Goal: Task Accomplishment & Management: Use online tool/utility

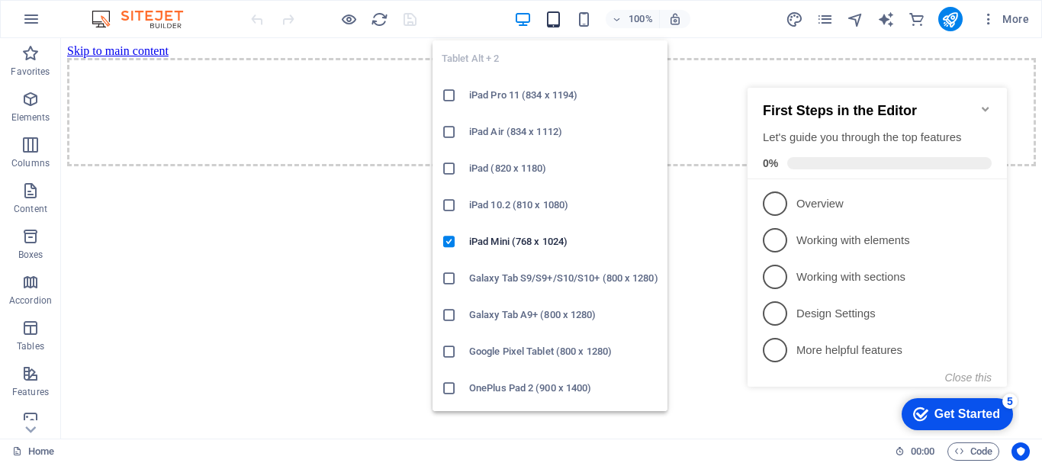
click at [559, 15] on icon "button" at bounding box center [554, 20] width 18 height 18
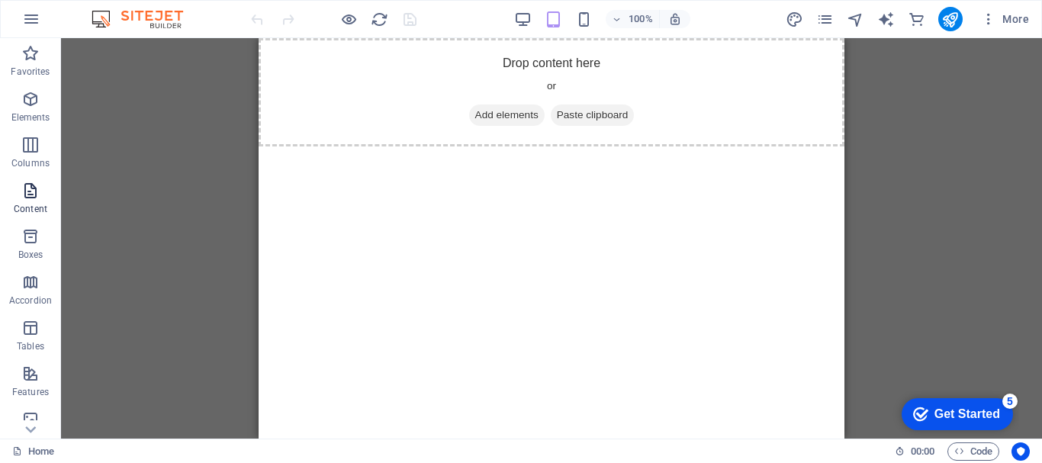
click at [21, 198] on icon "button" at bounding box center [30, 191] width 18 height 18
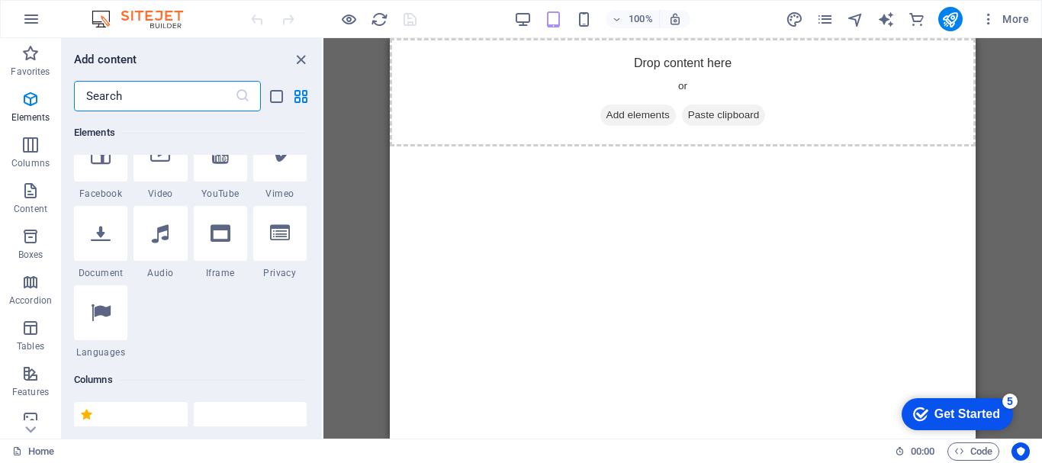
scroll to position [76, 0]
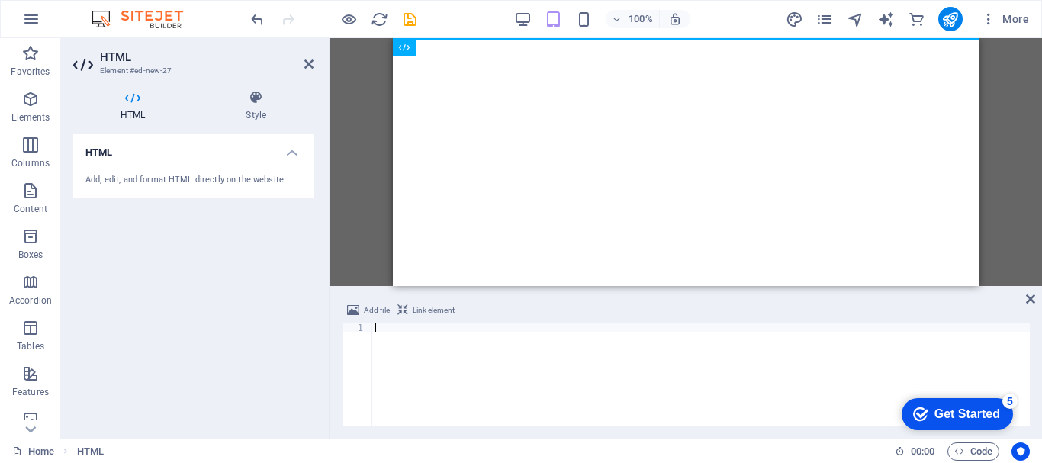
click at [407, 346] on div at bounding box center [700, 384] width 658 height 122
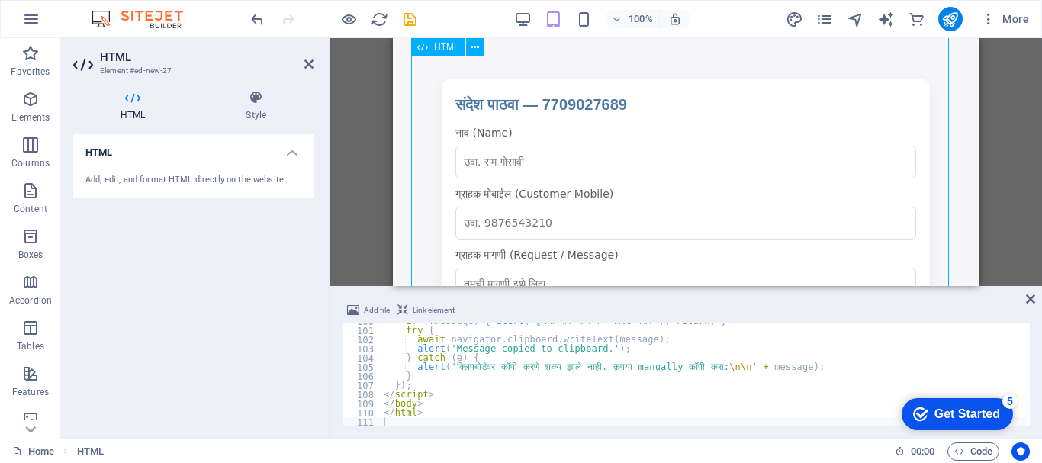
scroll to position [300, 0]
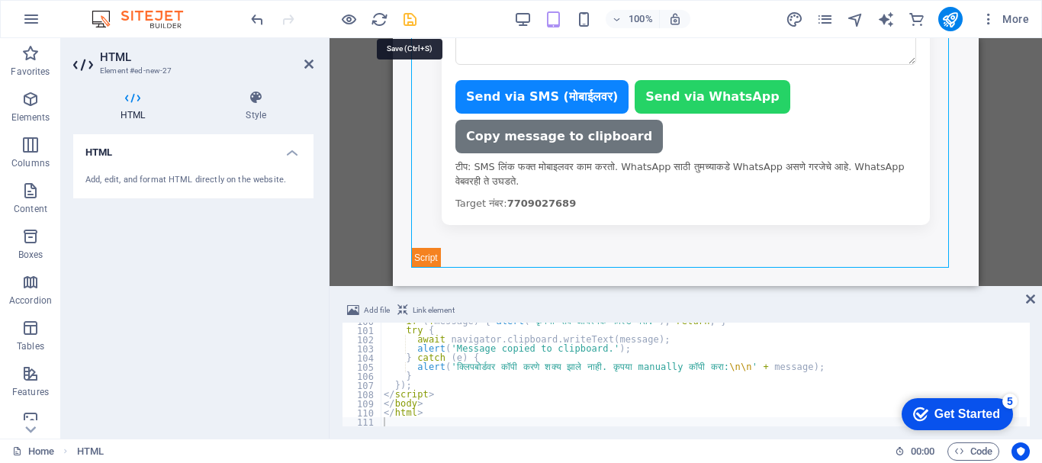
click at [409, 18] on icon "save" at bounding box center [410, 20] width 18 height 18
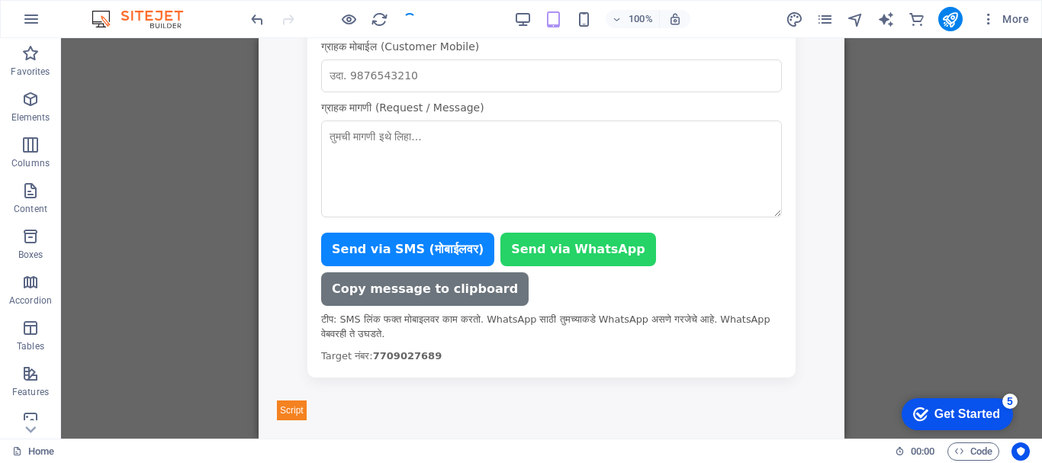
scroll to position [147, 0]
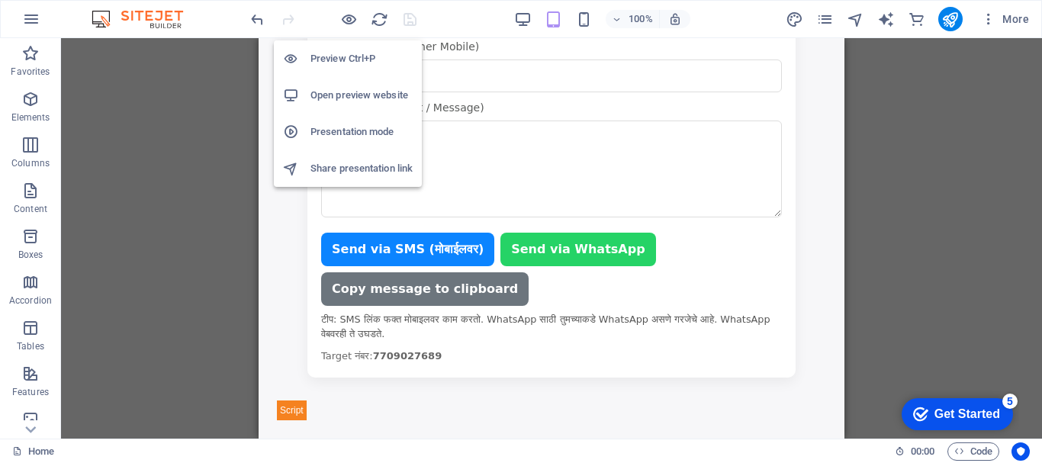
click at [346, 59] on h6 "Preview Ctrl+P" at bounding box center [361, 59] width 102 height 18
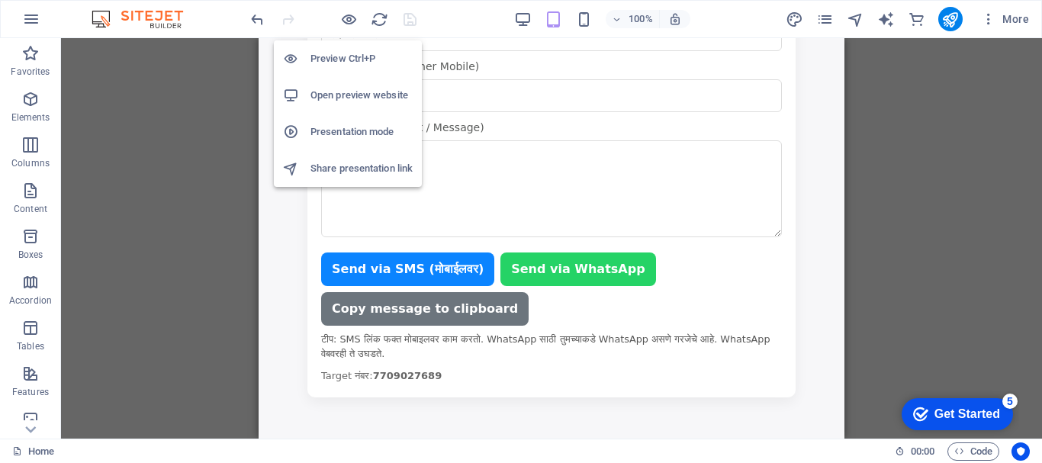
scroll to position [127, 0]
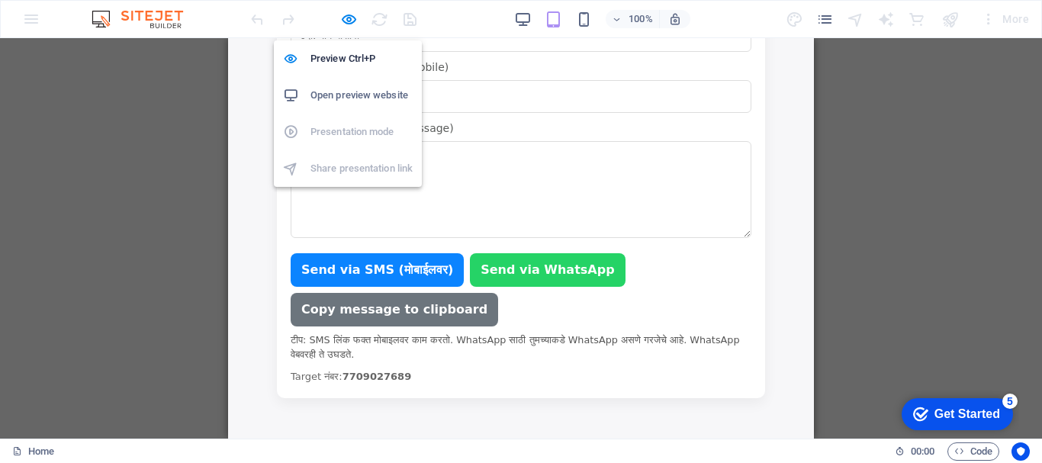
click at [347, 95] on h6 "Open preview website" at bounding box center [361, 95] width 102 height 18
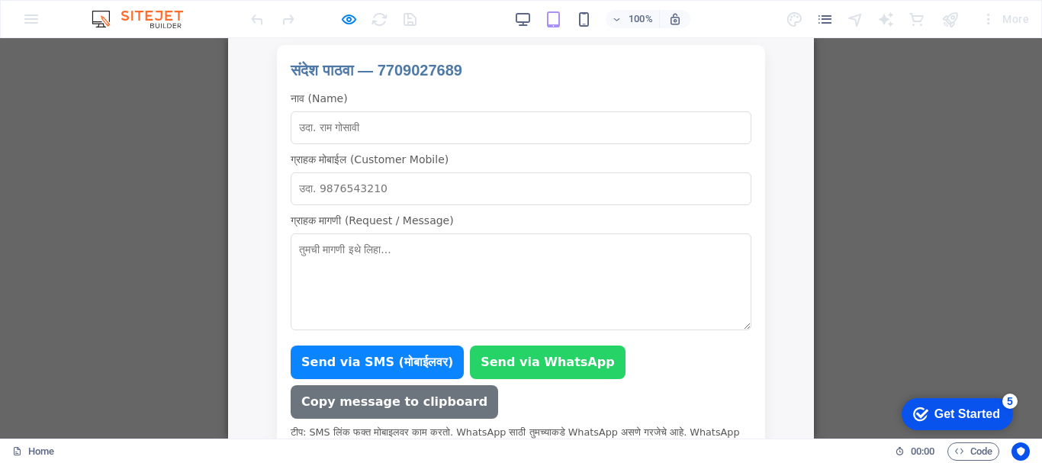
scroll to position [0, 0]
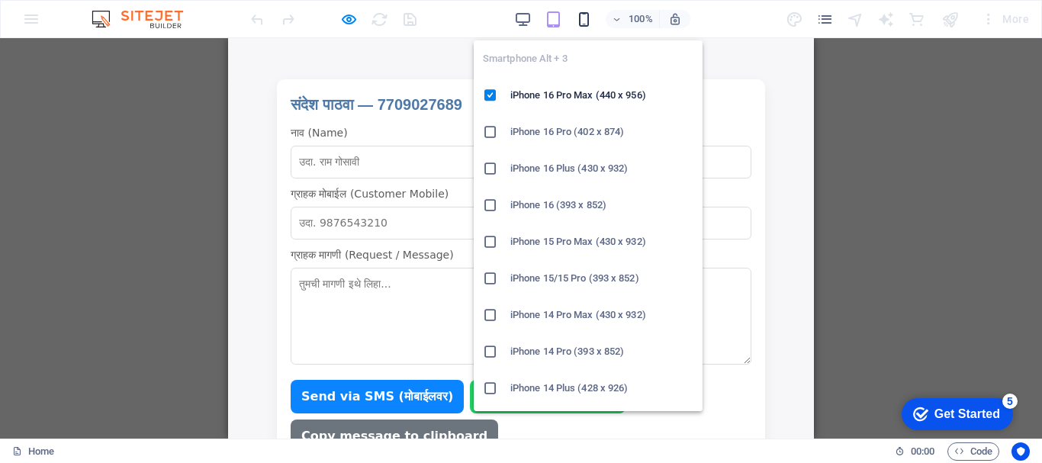
click at [585, 21] on icon "button" at bounding box center [584, 20] width 18 height 18
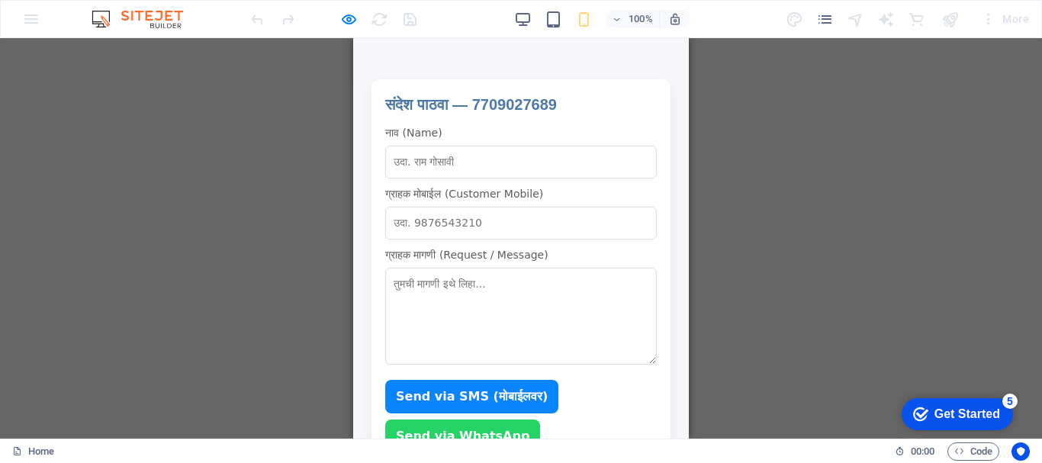
click at [433, 157] on input "नाव (Name)" at bounding box center [521, 162] width 272 height 33
type input "[DEMOGRAPHIC_DATA]"
click at [423, 225] on input "ग्राहक मोबाईल (Customer Mobile)" at bounding box center [521, 223] width 272 height 33
type input "८८८८८८८८८८"
click at [432, 291] on textarea "ग्राहक मागणी (Request / Message)" at bounding box center [521, 316] width 272 height 97
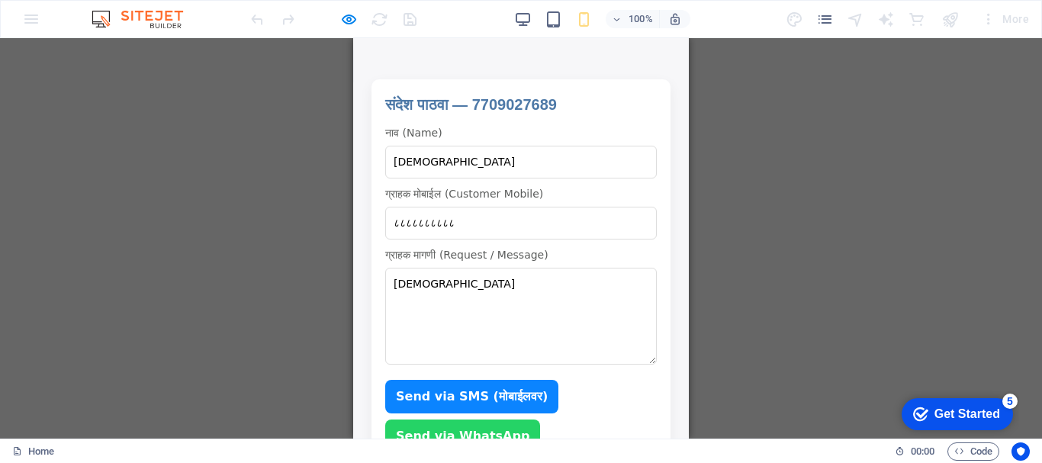
type textarea "[DEMOGRAPHIC_DATA]"
click at [436, 400] on button "Send via SMS (मोबाईलवर)" at bounding box center [471, 397] width 173 height 34
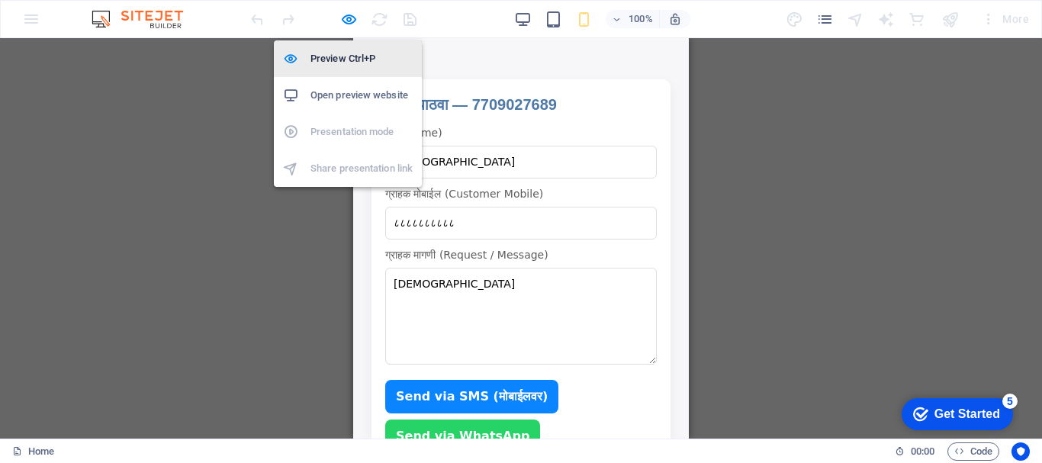
click at [333, 67] on h6 "Preview Ctrl+P" at bounding box center [361, 59] width 102 height 18
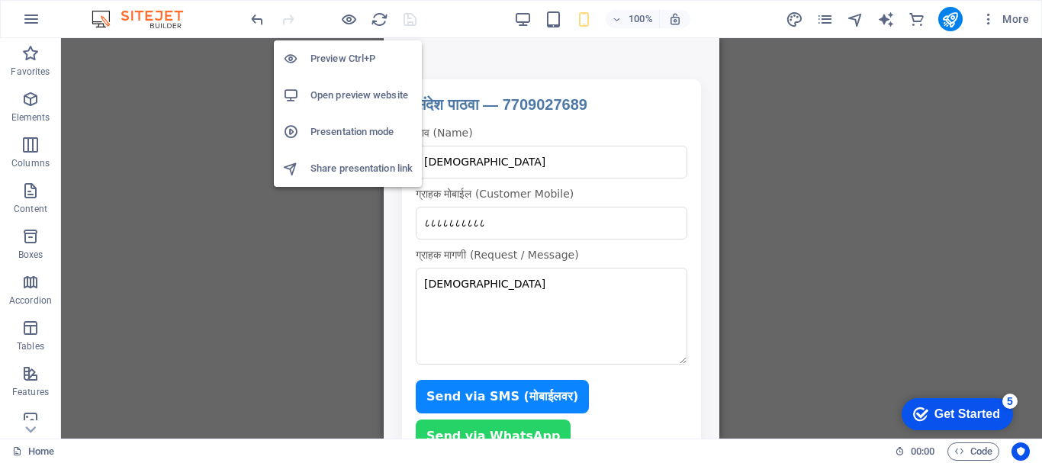
click at [336, 92] on h6 "Open preview website" at bounding box center [361, 95] width 102 height 18
click at [342, 54] on h6 "Preview Ctrl+P" at bounding box center [361, 59] width 102 height 18
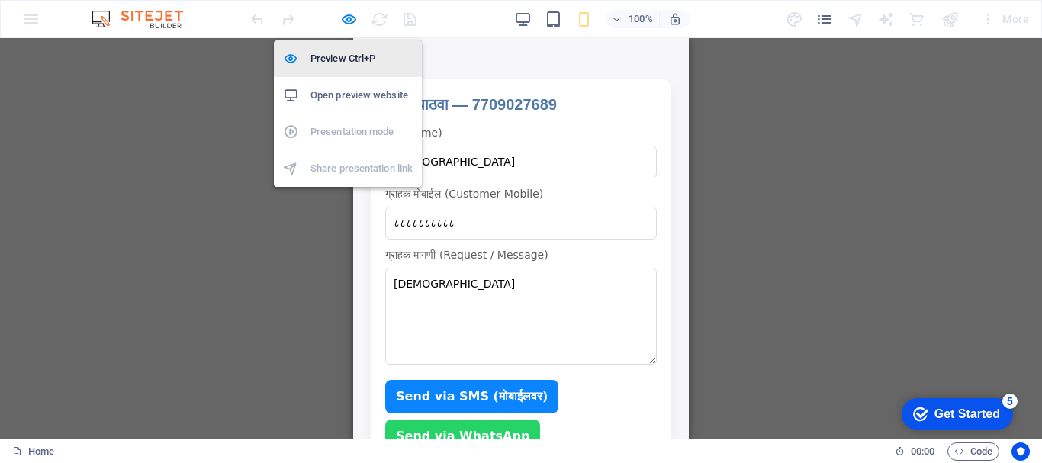
click at [342, 57] on h6 "Preview Ctrl+P" at bounding box center [361, 59] width 102 height 18
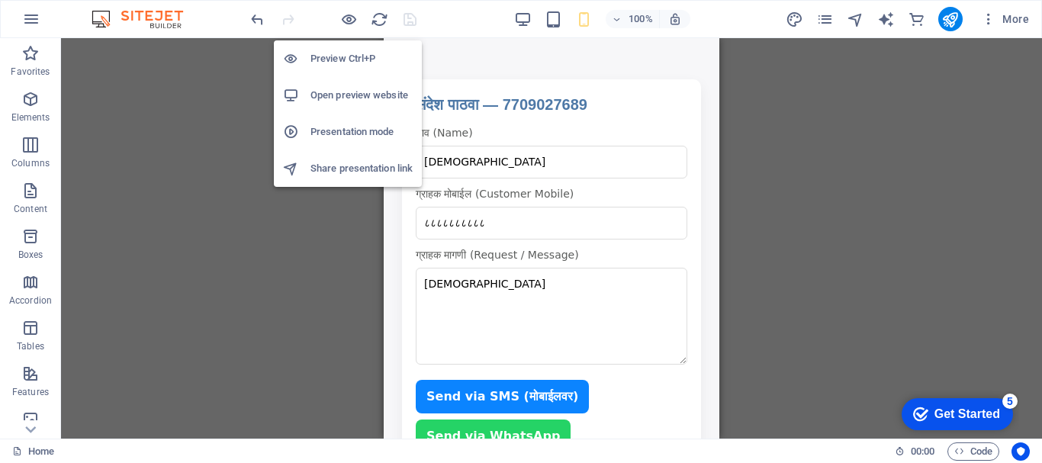
click at [342, 57] on h6 "Preview Ctrl+P" at bounding box center [361, 59] width 102 height 18
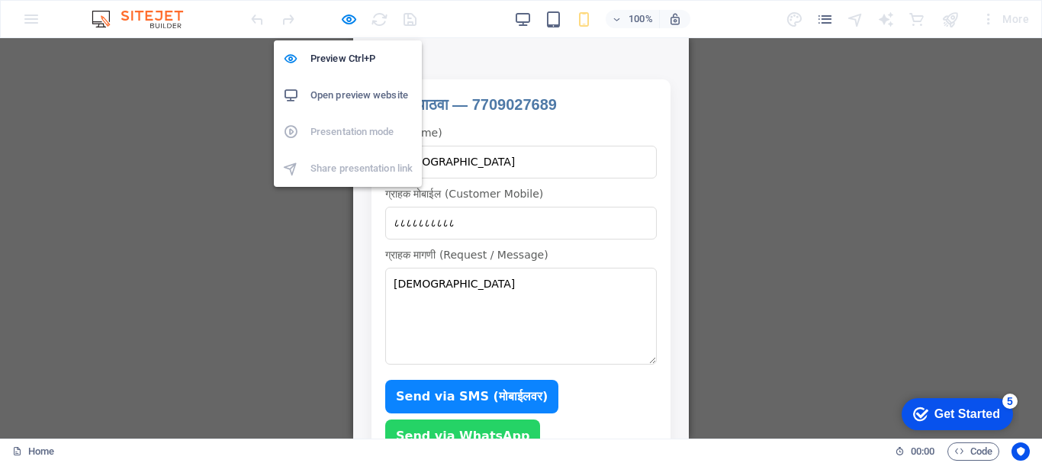
click at [341, 96] on h6 "Open preview website" at bounding box center [361, 95] width 102 height 18
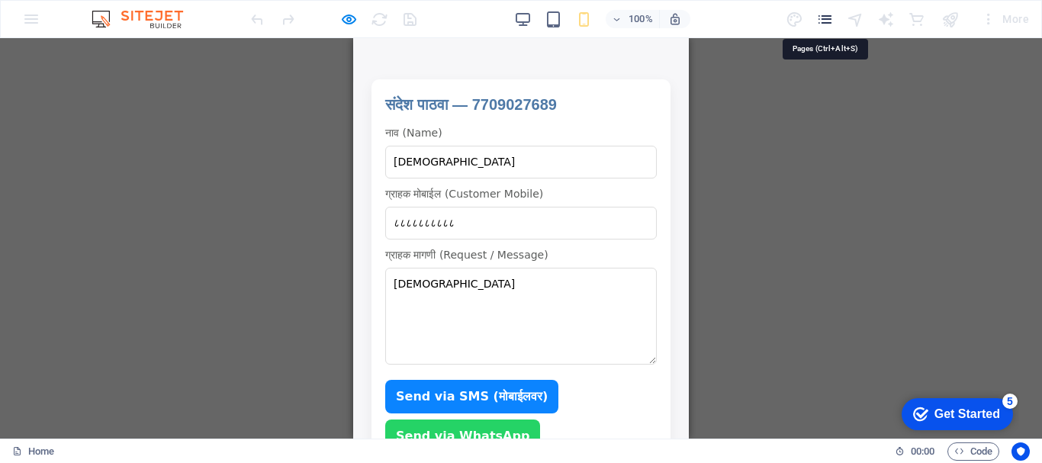
click at [831, 16] on icon "pages" at bounding box center [825, 20] width 18 height 18
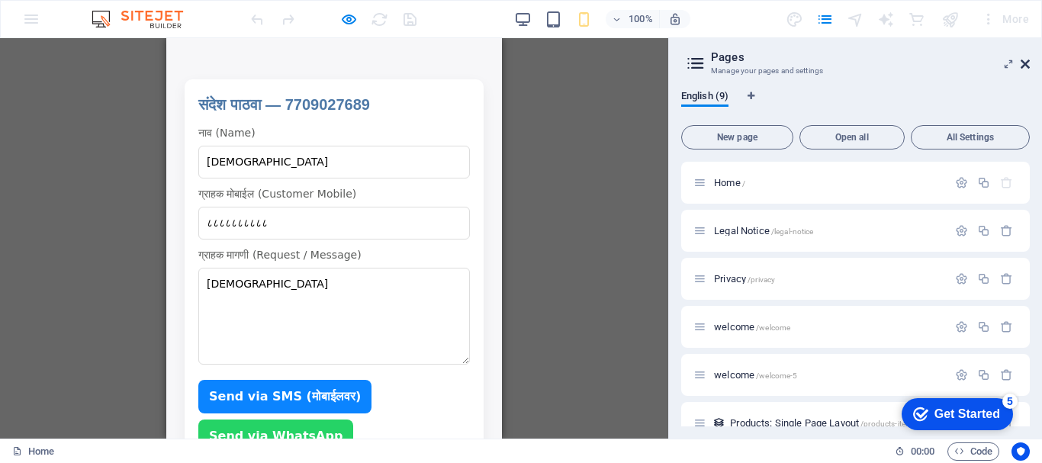
click at [1028, 66] on icon at bounding box center [1025, 64] width 9 height 12
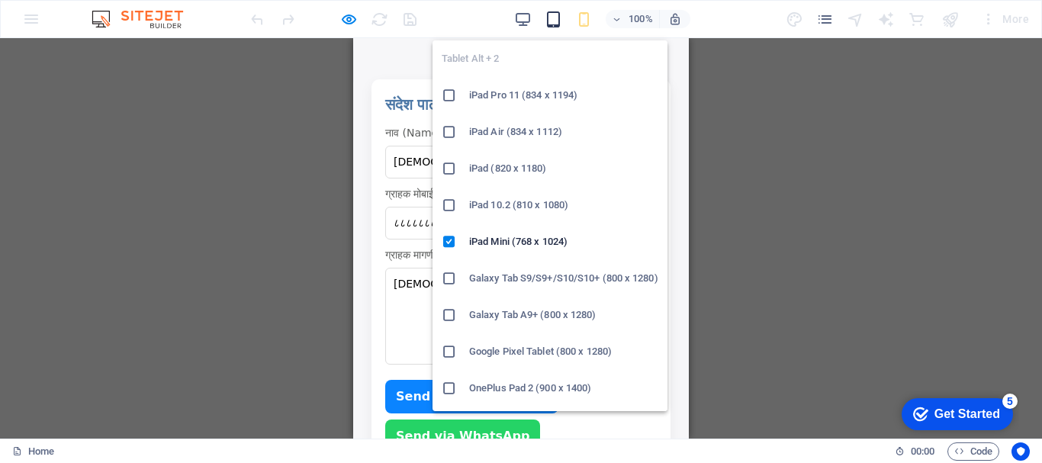
click at [548, 18] on icon "button" at bounding box center [554, 20] width 18 height 18
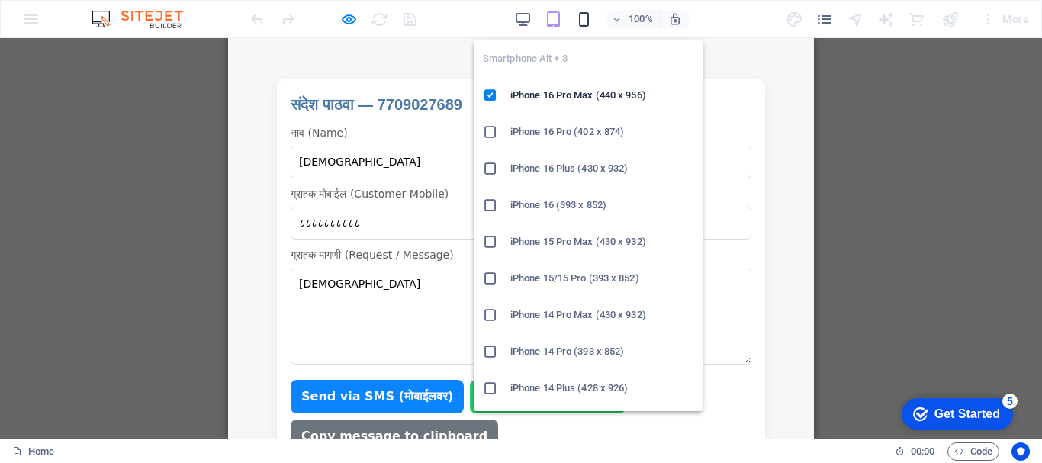
click at [593, 18] on span "button" at bounding box center [584, 20] width 18 height 18
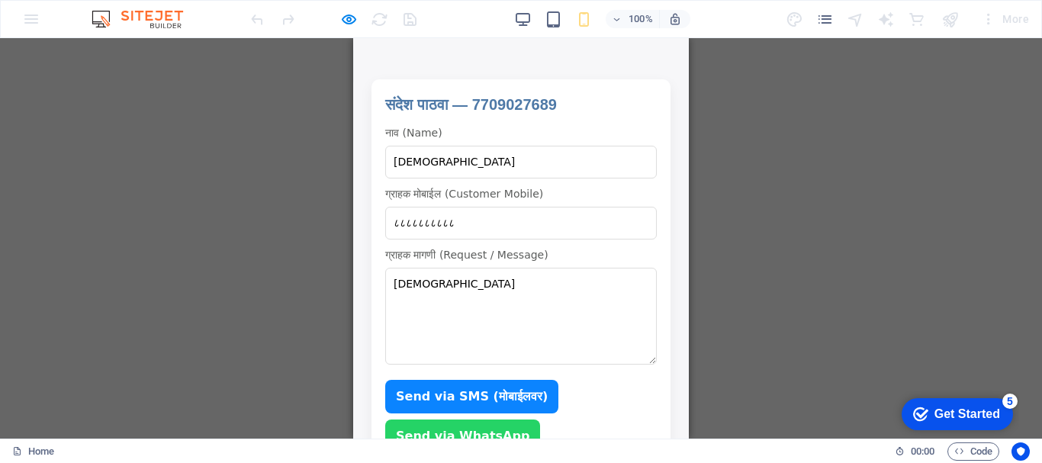
click at [166, 26] on img at bounding box center [145, 19] width 114 height 18
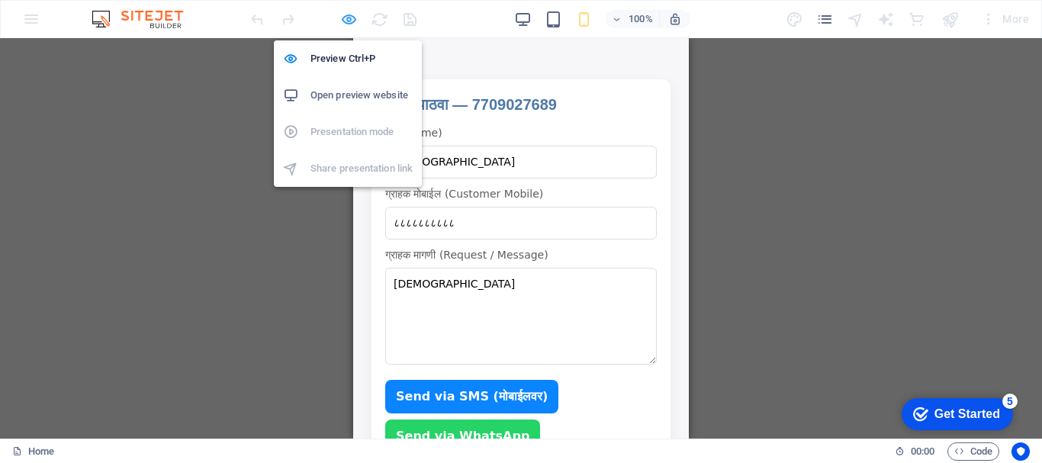
click at [349, 21] on icon "button" at bounding box center [349, 20] width 18 height 18
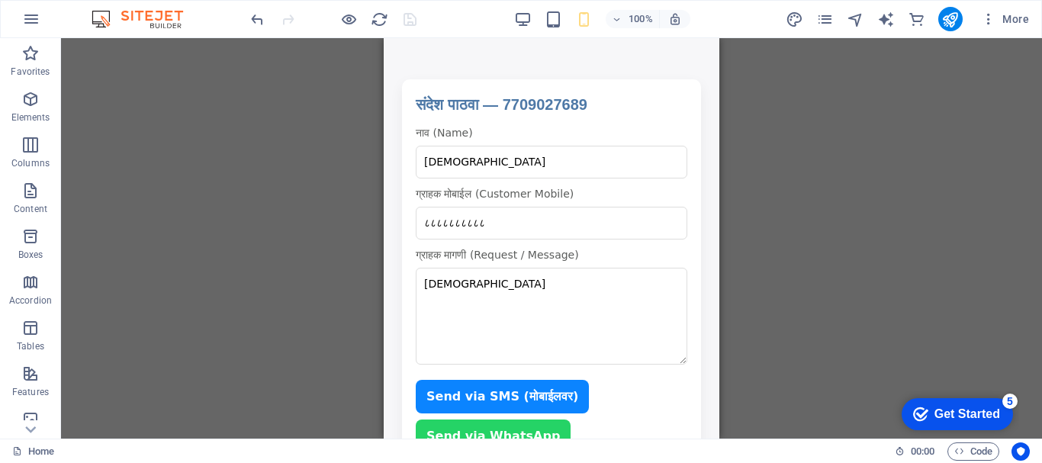
click at [832, 202] on div "Placeholder HTML HTML" at bounding box center [551, 238] width 981 height 400
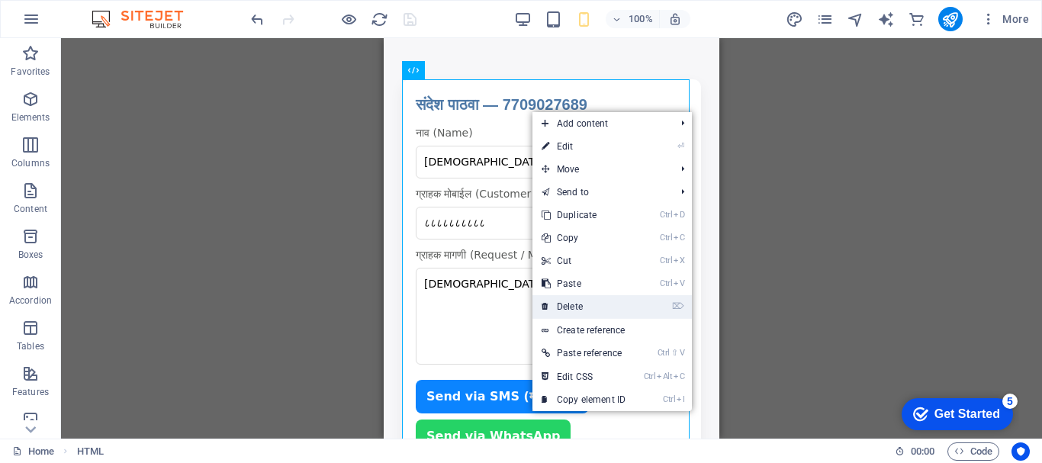
click at [561, 310] on link "⌦ Delete" at bounding box center [583, 306] width 102 height 23
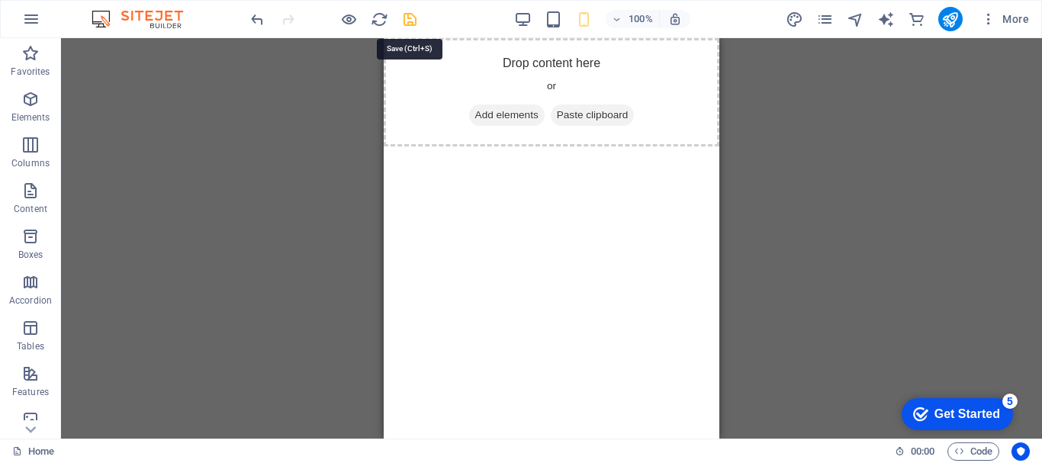
click at [413, 18] on icon "save" at bounding box center [410, 20] width 18 height 18
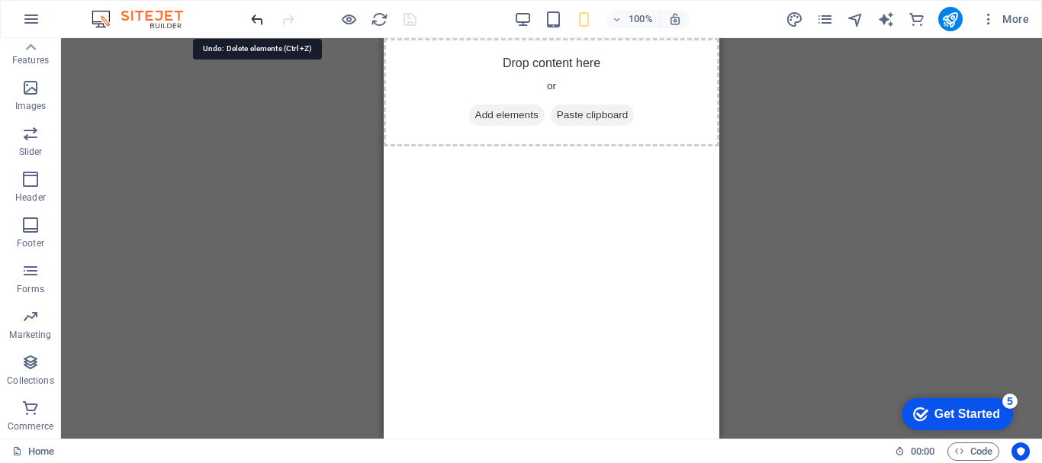
click at [252, 22] on icon "undo" at bounding box center [258, 20] width 18 height 18
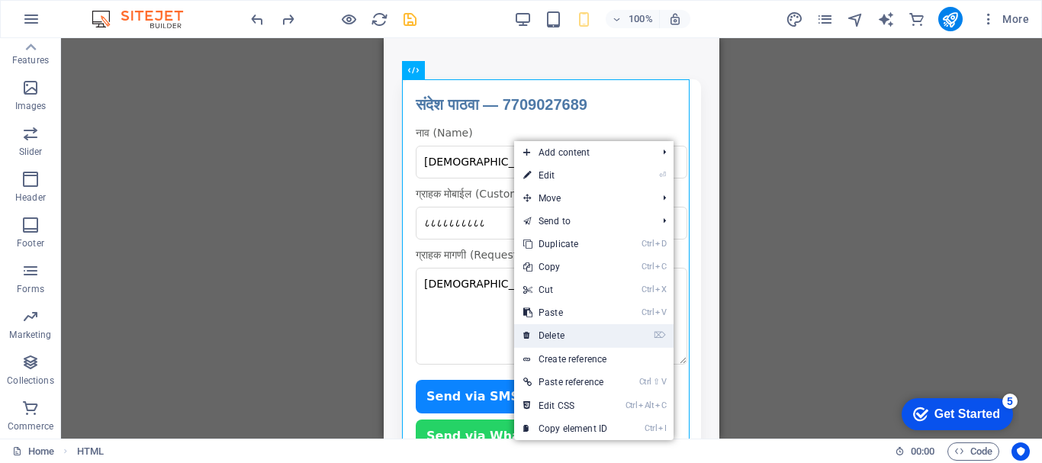
click at [557, 340] on link "⌦ Delete" at bounding box center [565, 335] width 102 height 23
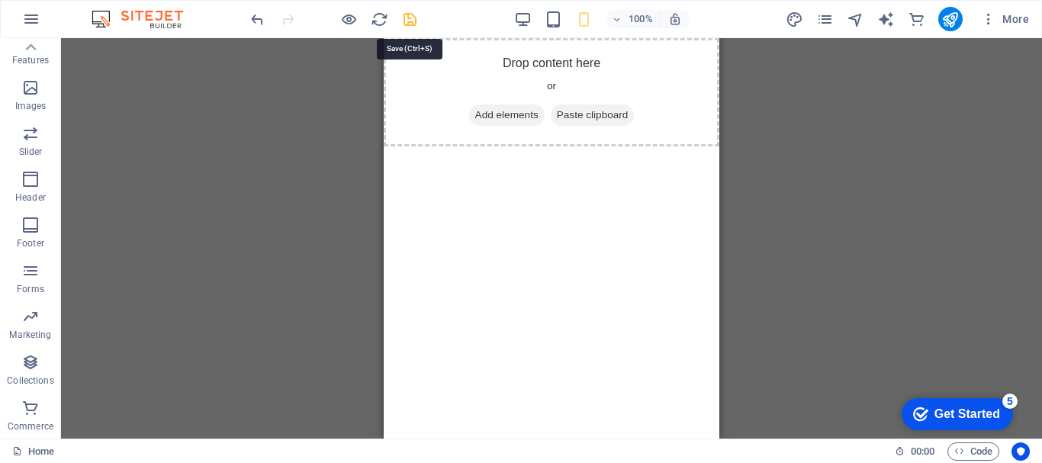
click at [403, 21] on icon "save" at bounding box center [410, 20] width 18 height 18
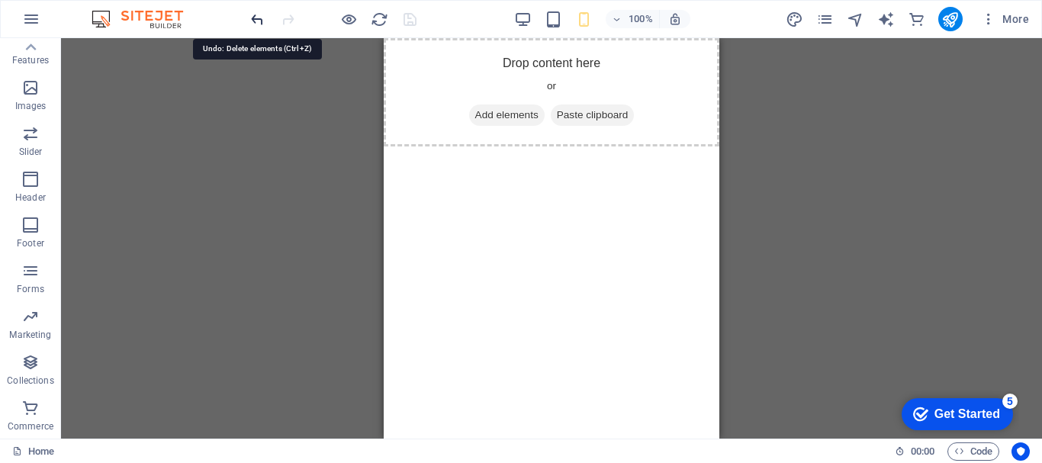
click at [259, 25] on icon "undo" at bounding box center [258, 20] width 18 height 18
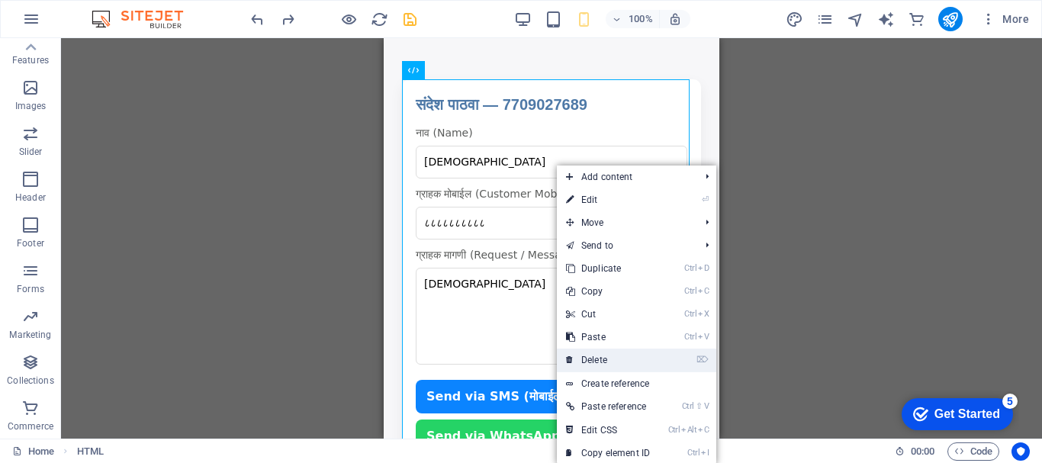
click at [604, 359] on link "⌦ Delete" at bounding box center [608, 360] width 102 height 23
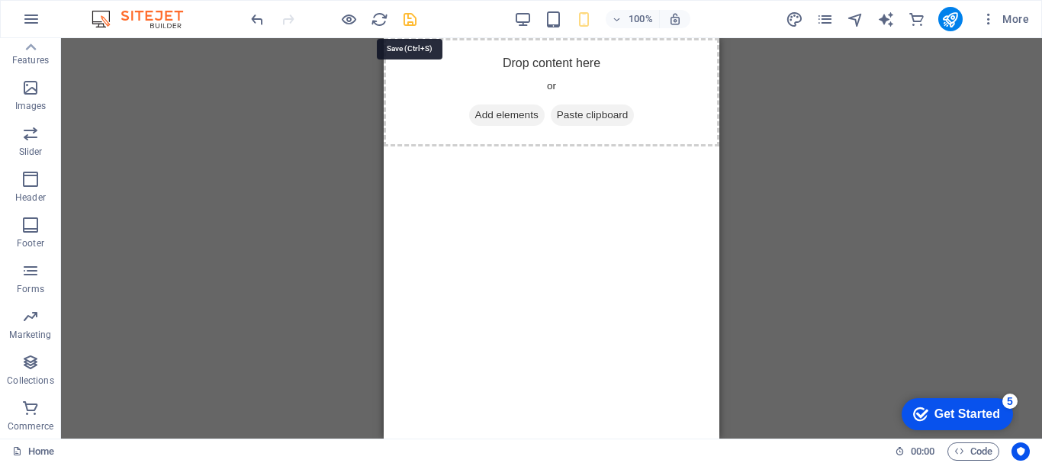
click at [408, 26] on icon "save" at bounding box center [410, 20] width 18 height 18
click at [374, 22] on icon "reload" at bounding box center [380, 20] width 18 height 18
click at [378, 22] on icon "reload" at bounding box center [380, 20] width 18 height 18
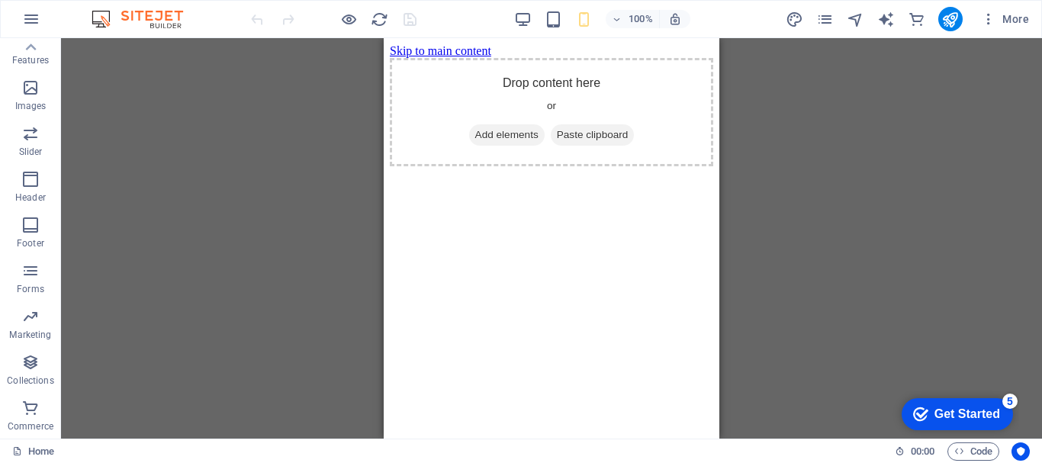
scroll to position [0, 0]
click at [292, 218] on div "Placeholder" at bounding box center [551, 238] width 981 height 400
drag, startPoint x: 413, startPoint y: 220, endPoint x: 470, endPoint y: 114, distance: 120.1
click at [475, 135] on icon at bounding box center [475, 135] width 0 height 0
click at [37, 186] on icon "button" at bounding box center [30, 179] width 18 height 18
